Goal: Browse casually: Explore the website without a specific task or goal

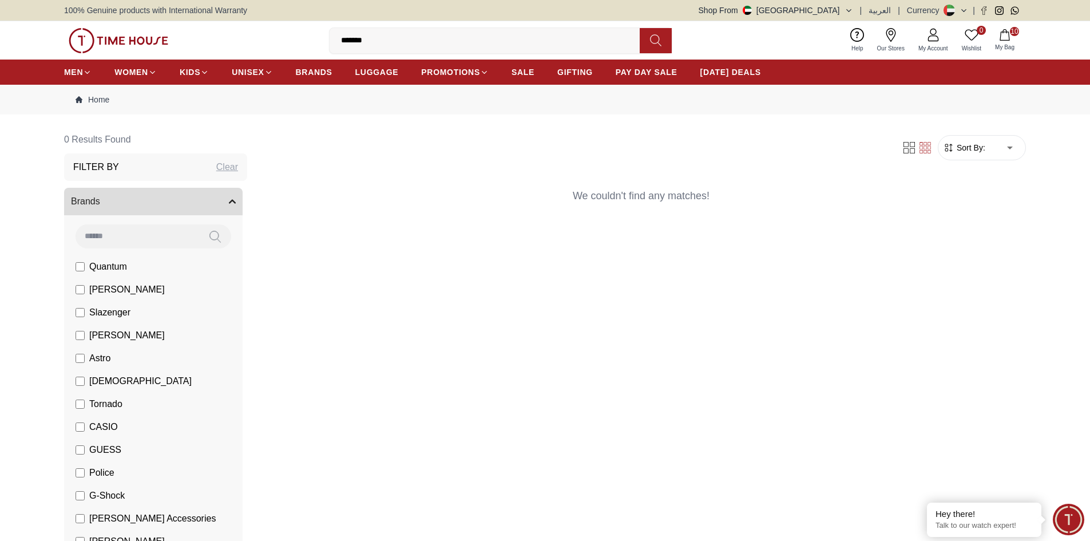
click at [1007, 35] on icon "button" at bounding box center [1004, 34] width 11 height 11
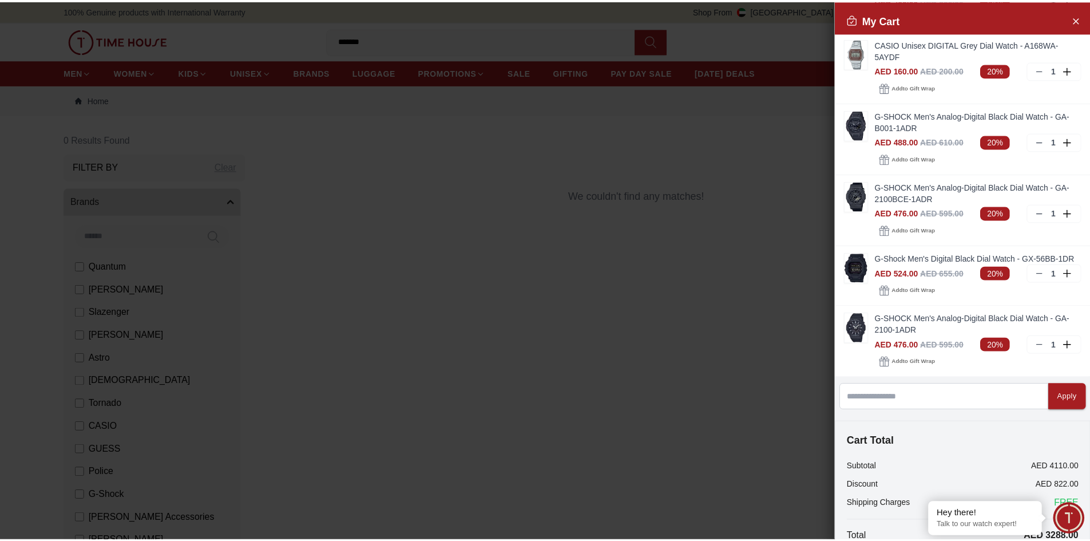
scroll to position [343, 0]
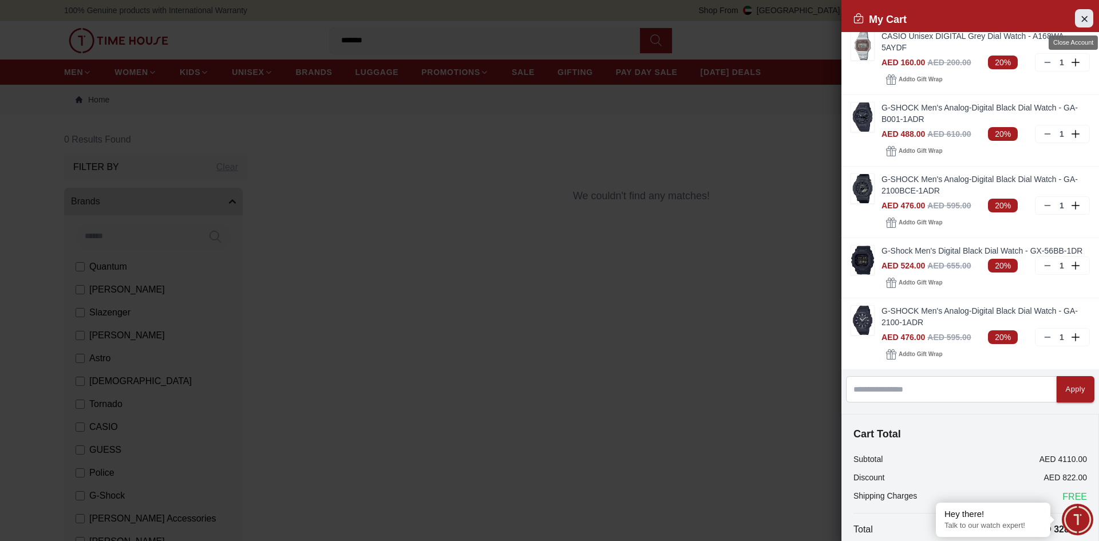
click at [1080, 15] on icon "Close Account" at bounding box center [1084, 18] width 9 height 14
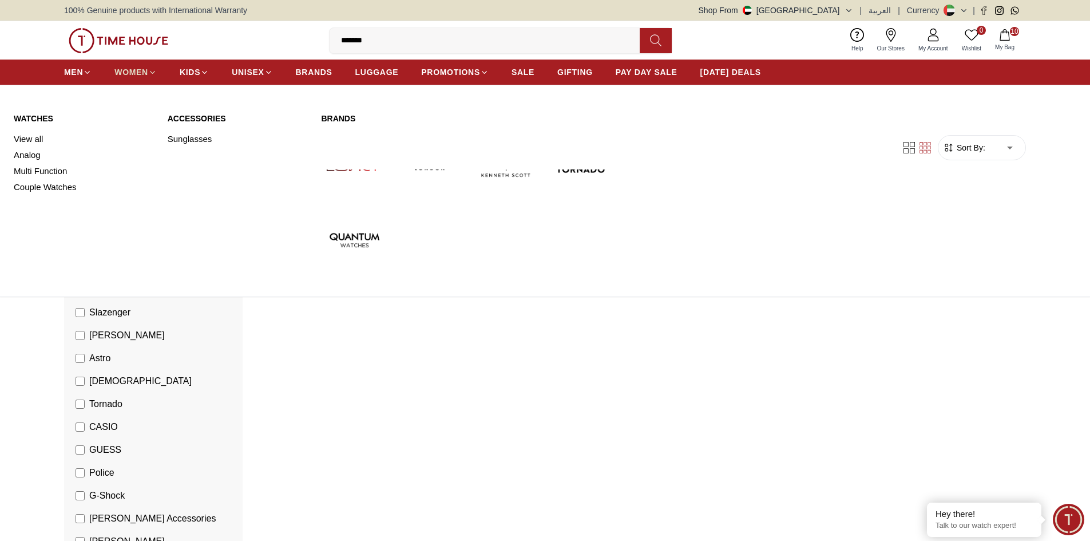
click at [129, 72] on span "WOMEN" at bounding box center [131, 71] width 34 height 11
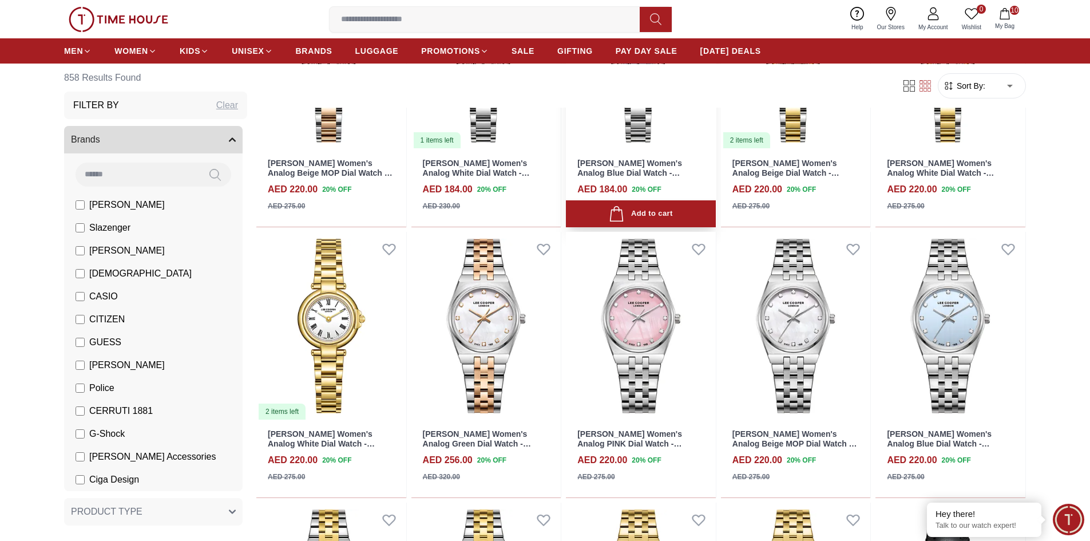
scroll to position [1317, 0]
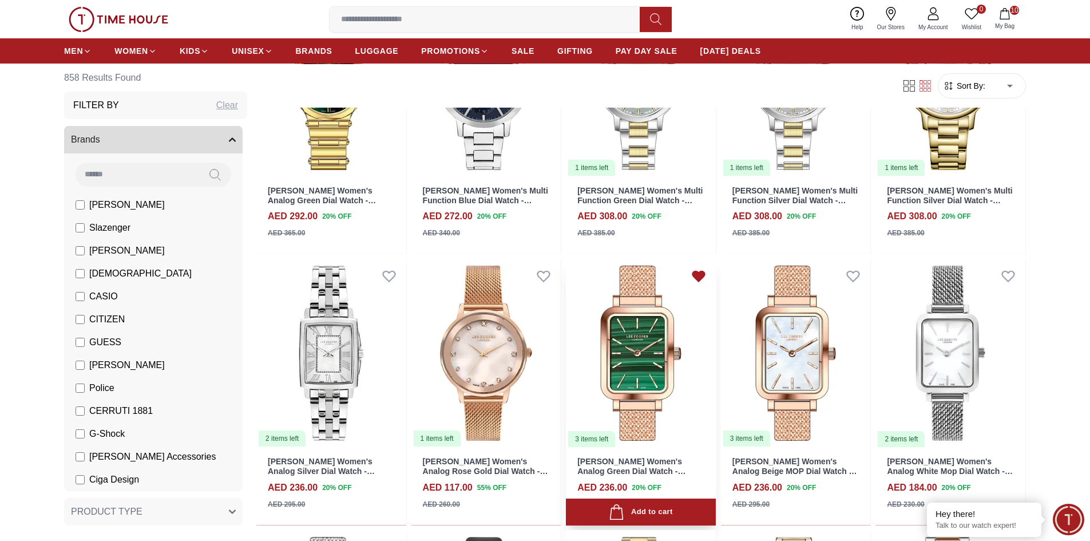
scroll to position [3835, 0]
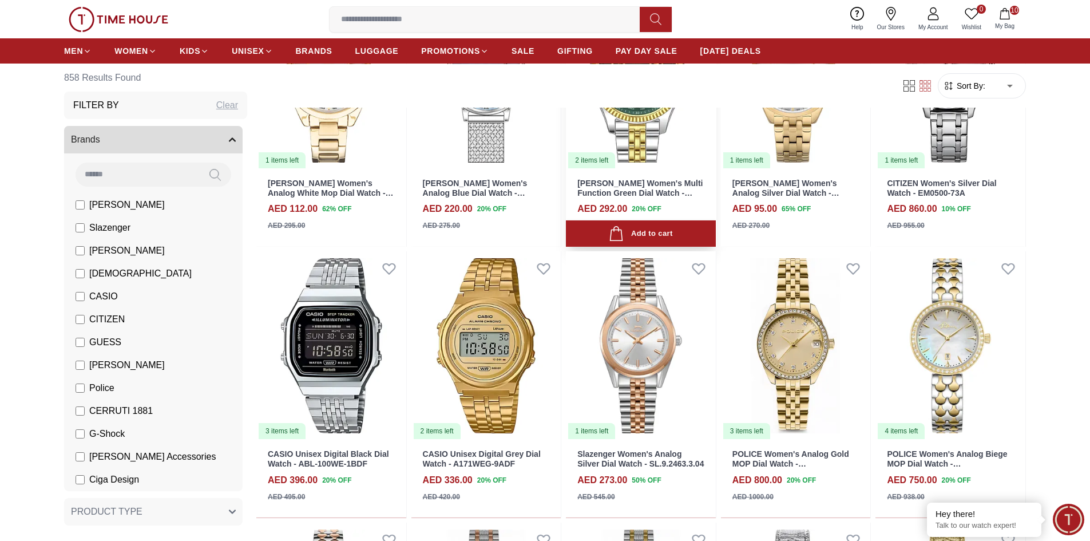
scroll to position [4579, 0]
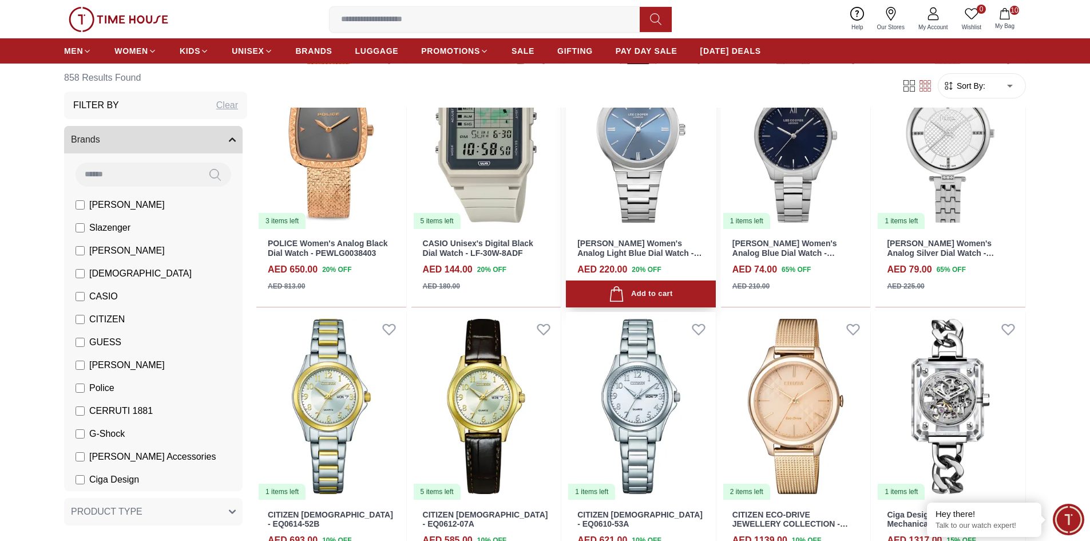
scroll to position [6011, 0]
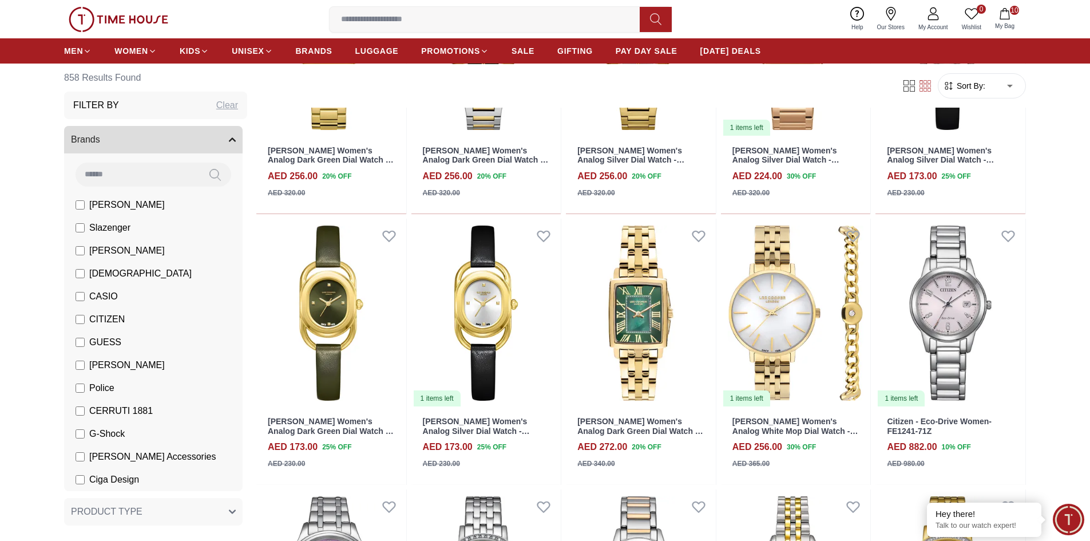
scroll to position [7155, 0]
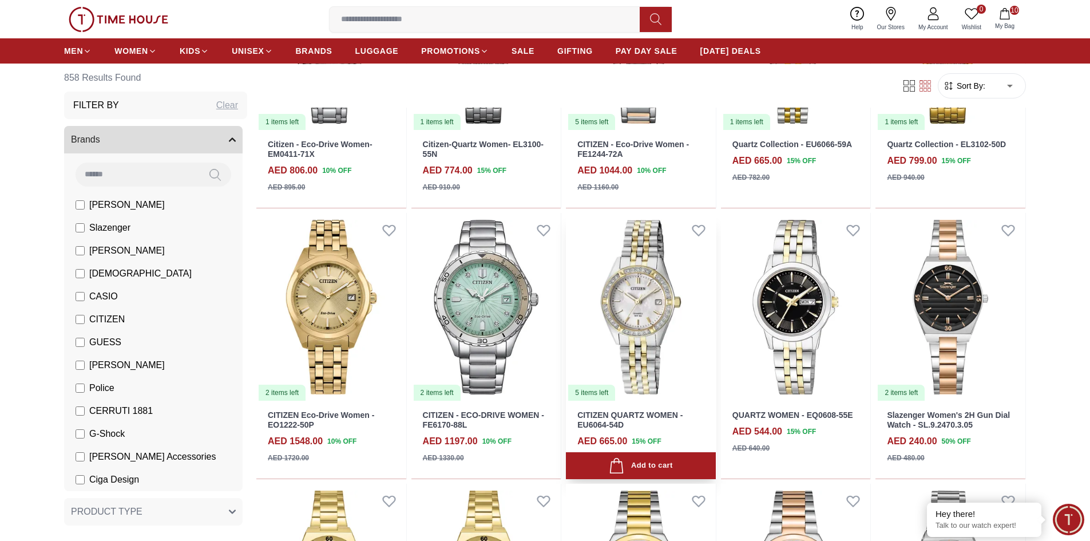
scroll to position [7728, 0]
